Goal: Use online tool/utility: Utilize a website feature to perform a specific function

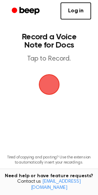
click at [51, 84] on span "button" at bounding box center [48, 84] width 19 height 19
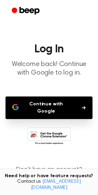
click at [54, 105] on button "Continue with Google" at bounding box center [48, 107] width 87 height 23
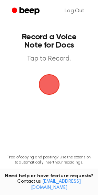
click at [49, 86] on span "button" at bounding box center [48, 84] width 19 height 19
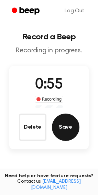
click at [68, 130] on button "Save" at bounding box center [65, 127] width 27 height 27
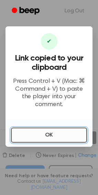
click at [56, 132] on button "OK" at bounding box center [49, 135] width 76 height 15
